Goal: Task Accomplishment & Management: Use online tool/utility

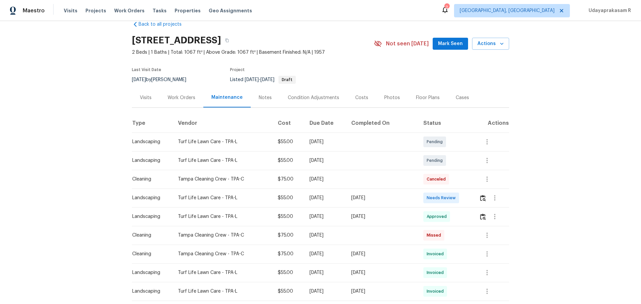
scroll to position [33, 0]
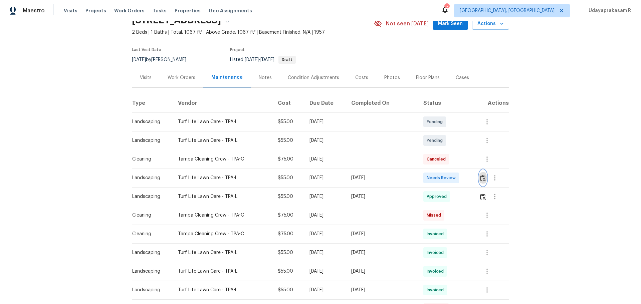
click at [456, 179] on img "button" at bounding box center [483, 178] width 6 height 6
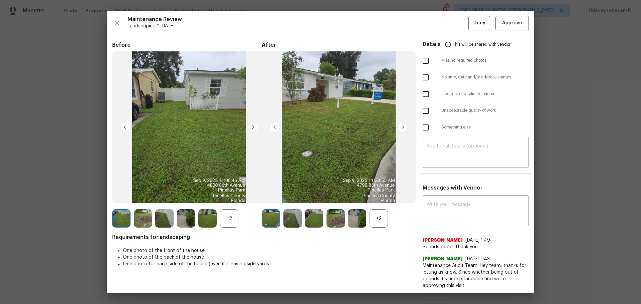
click at [405, 126] on img at bounding box center [402, 127] width 11 height 11
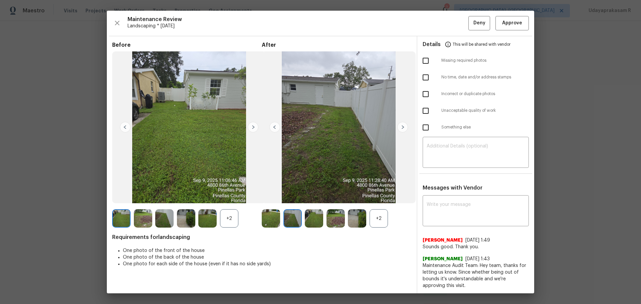
click at [405, 126] on img at bounding box center [402, 127] width 11 height 11
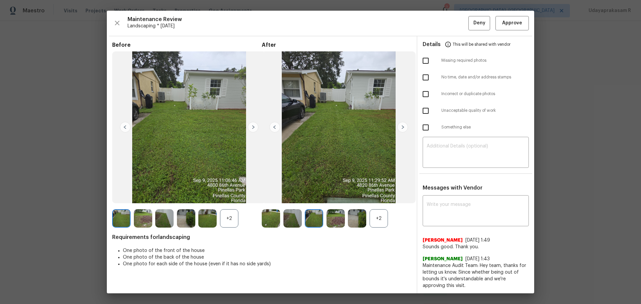
click at [405, 126] on img at bounding box center [402, 127] width 11 height 11
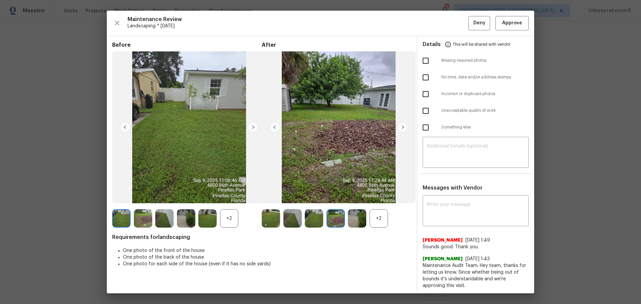
click at [402, 126] on img at bounding box center [402, 127] width 11 height 11
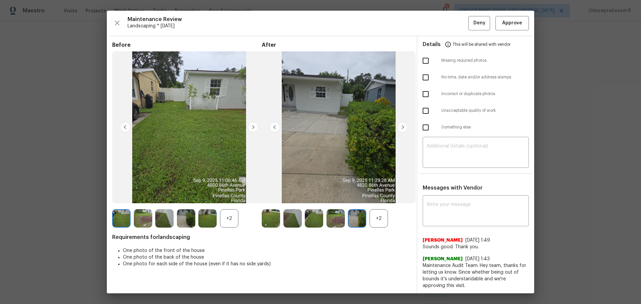
click at [402, 126] on img at bounding box center [402, 127] width 11 height 11
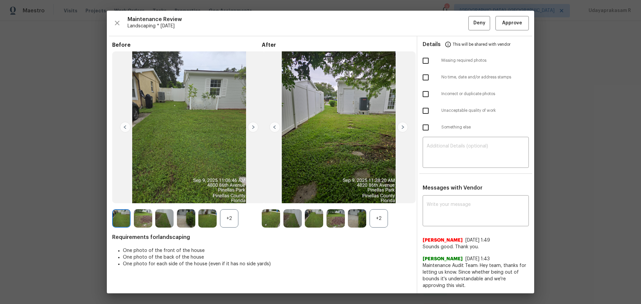
click at [402, 126] on img at bounding box center [402, 127] width 11 height 11
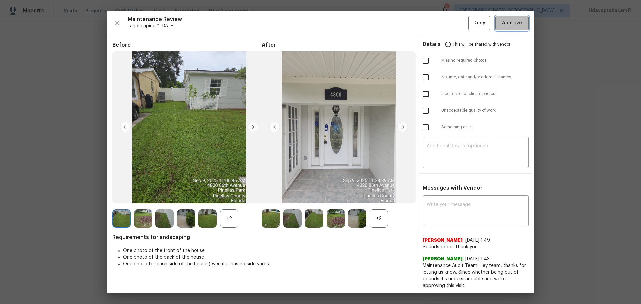
click at [456, 21] on span "Approve" at bounding box center [512, 23] width 20 height 8
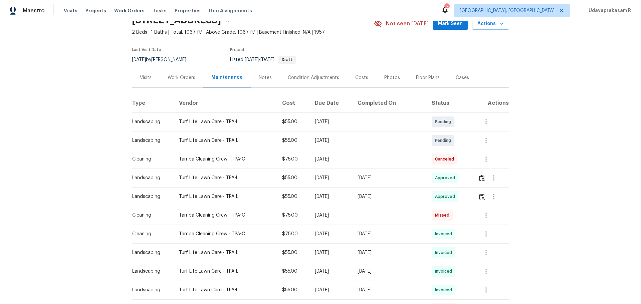
drag, startPoint x: 565, startPoint y: 160, endPoint x: 596, endPoint y: 24, distance: 139.5
click at [456, 158] on div "Back to all projects 4800 86th Ave N, Pinellas Park, FL 33782 2 Beds | 1 Baths …" at bounding box center [320, 162] width 641 height 283
